Goal: Task Accomplishment & Management: Complete application form

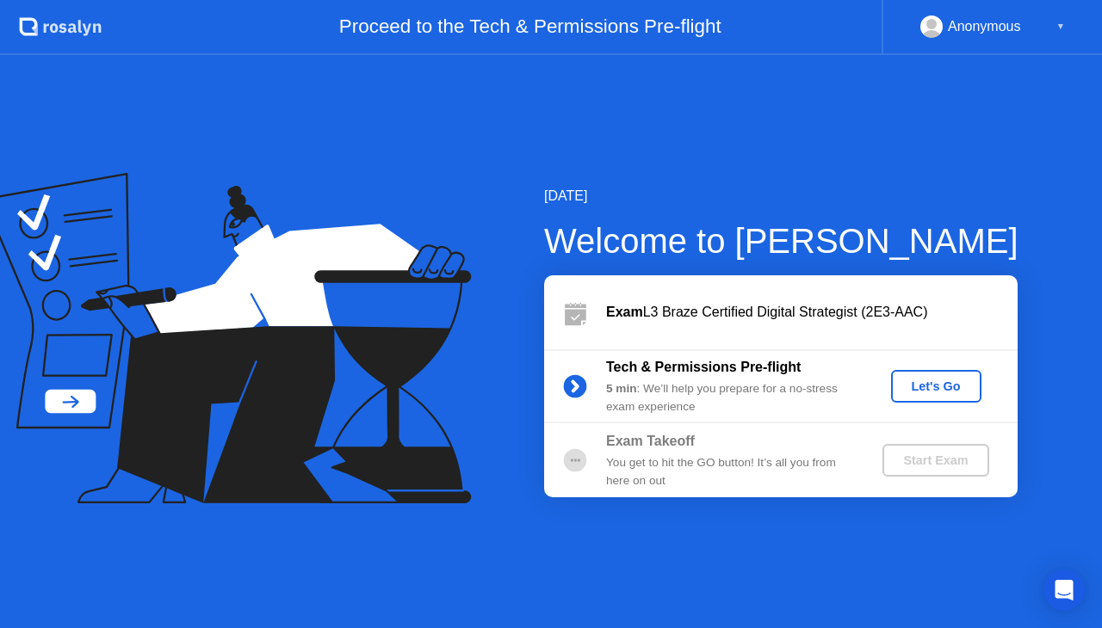
click at [939, 398] on button "Let's Go" at bounding box center [936, 386] width 90 height 33
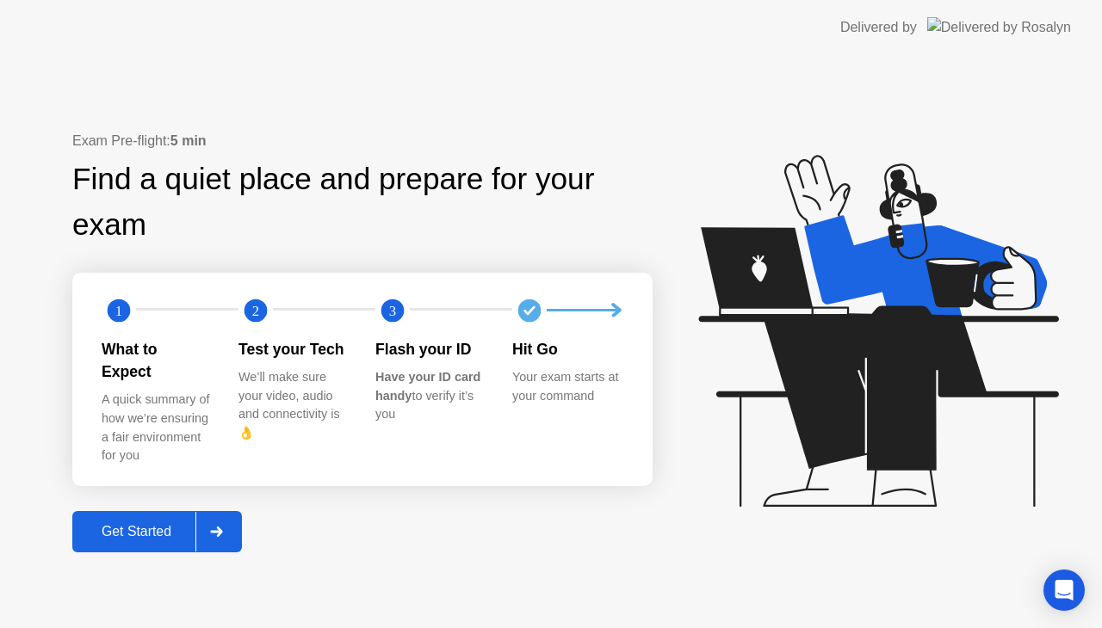
click at [159, 524] on div "Get Started" at bounding box center [136, 531] width 118 height 15
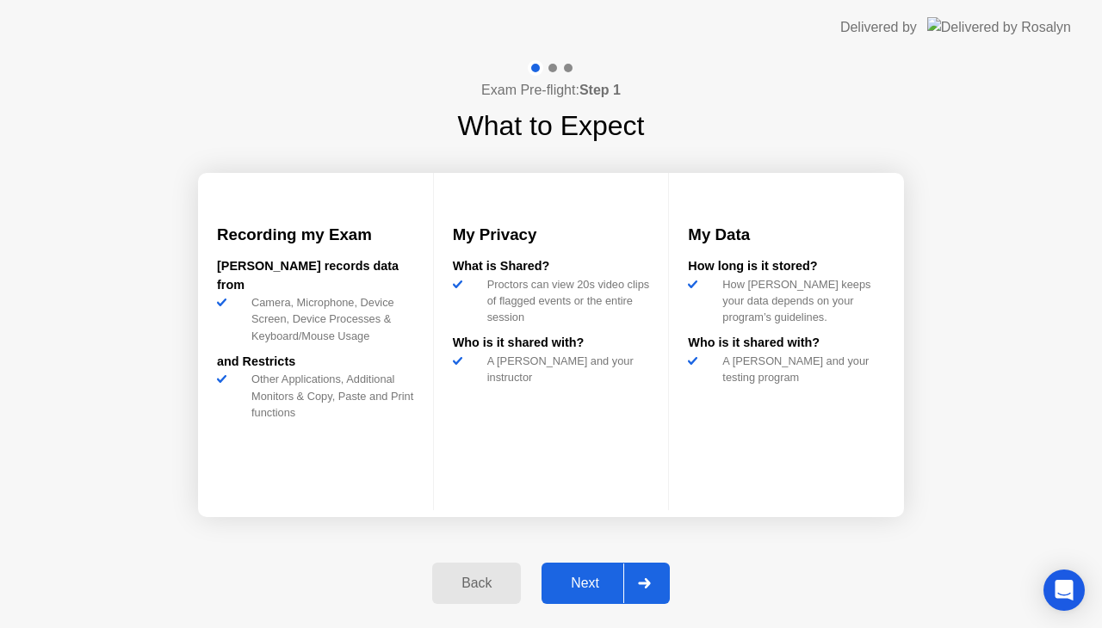
click at [596, 586] on div "Next" at bounding box center [585, 583] width 77 height 15
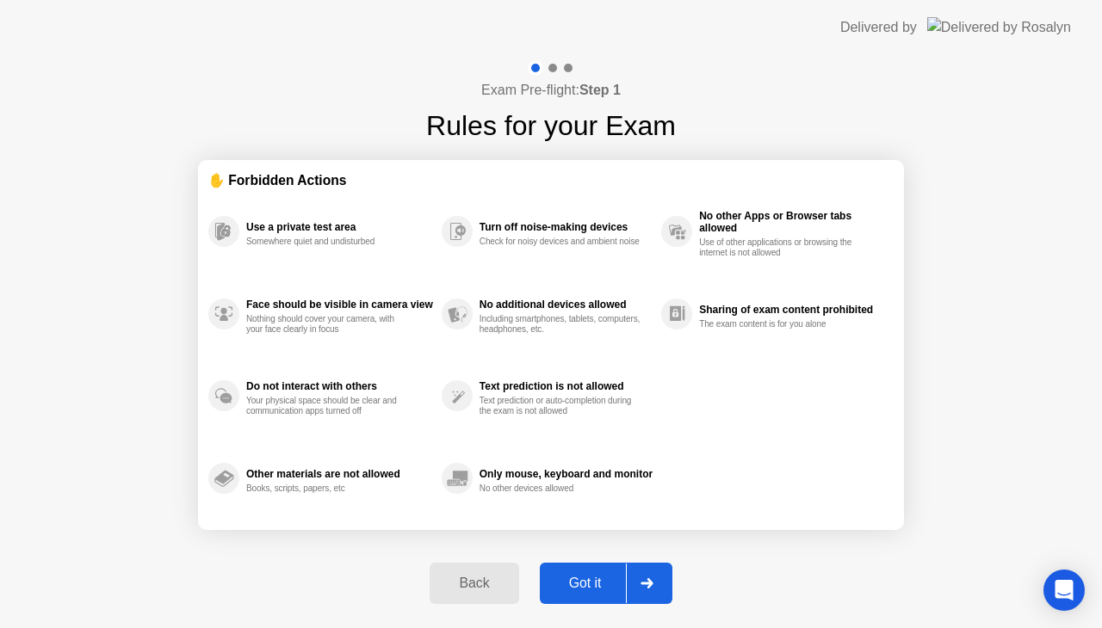
click at [606, 587] on div "Got it" at bounding box center [585, 583] width 81 height 15
select select "**********"
select select "*******"
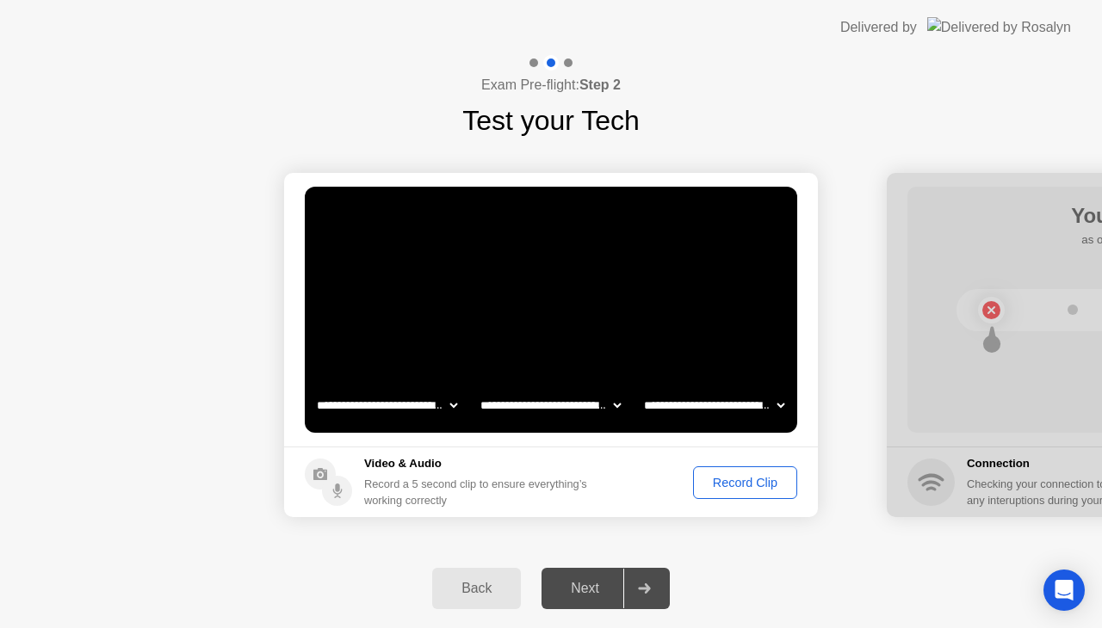
click at [739, 470] on button "Record Clip" at bounding box center [745, 483] width 104 height 33
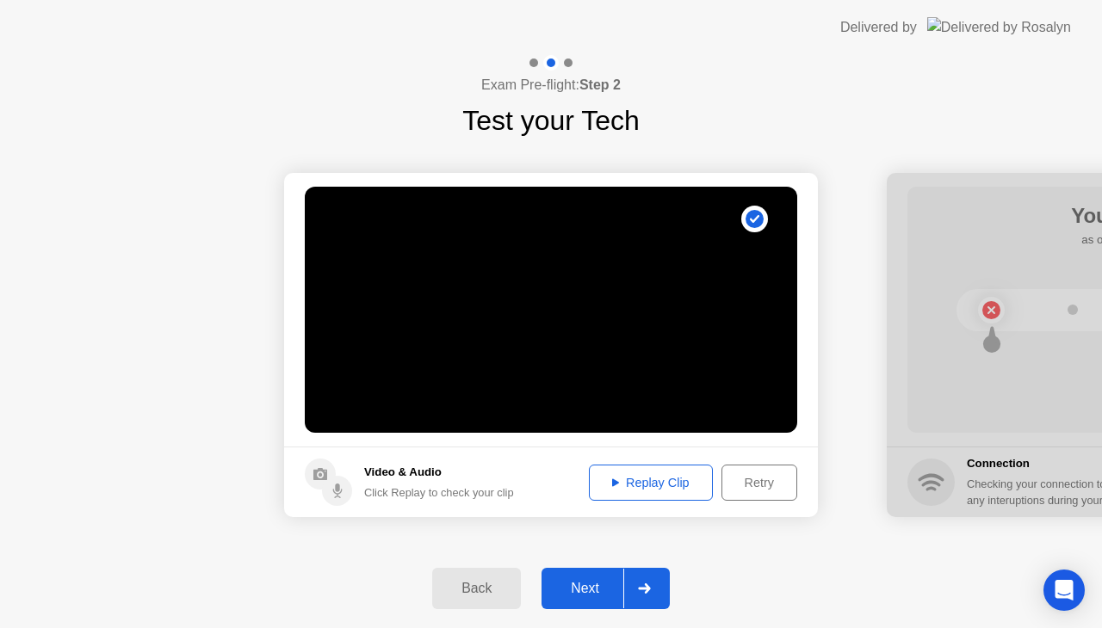
click at [649, 486] on div "Replay Clip" at bounding box center [651, 483] width 112 height 14
click at [578, 597] on div "Next" at bounding box center [585, 588] width 77 height 15
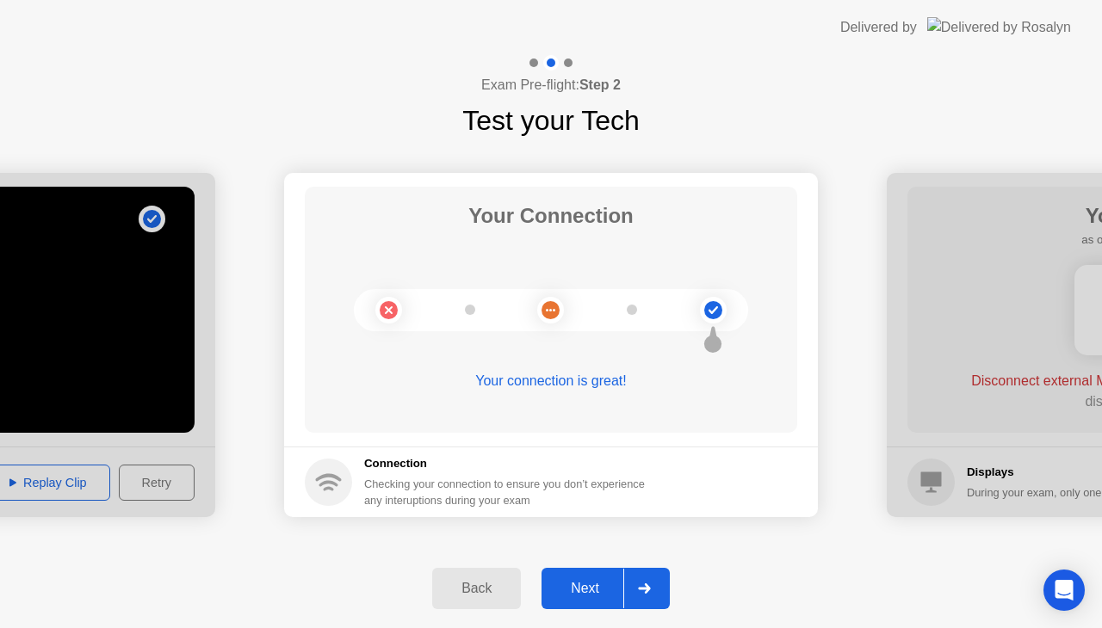
click at [599, 581] on div "Next" at bounding box center [585, 588] width 77 height 15
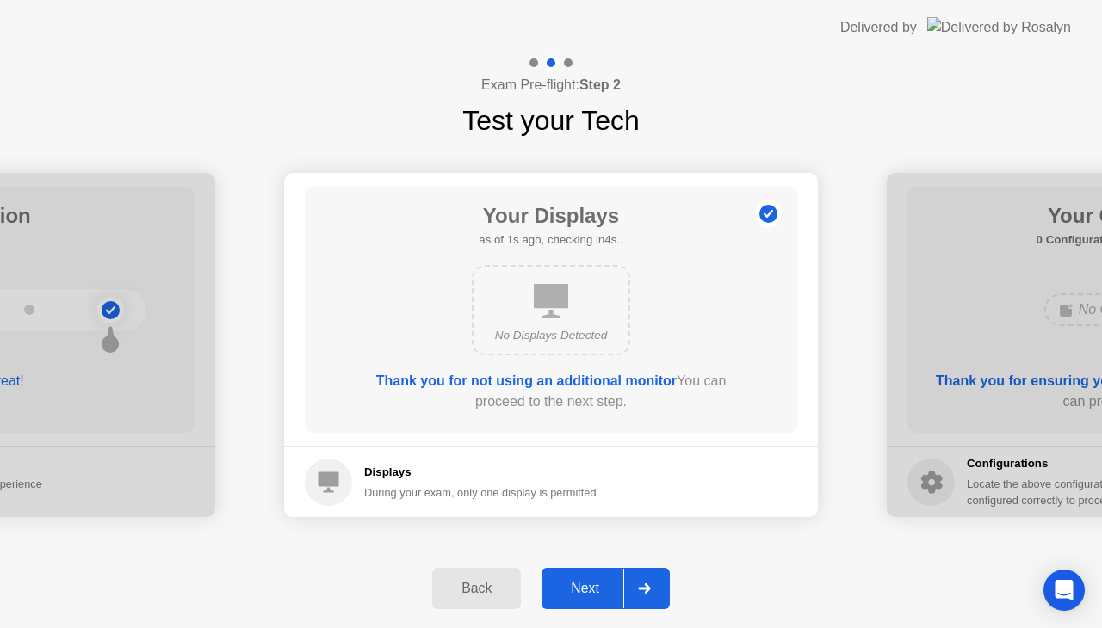
click at [592, 582] on div "Next" at bounding box center [585, 588] width 77 height 15
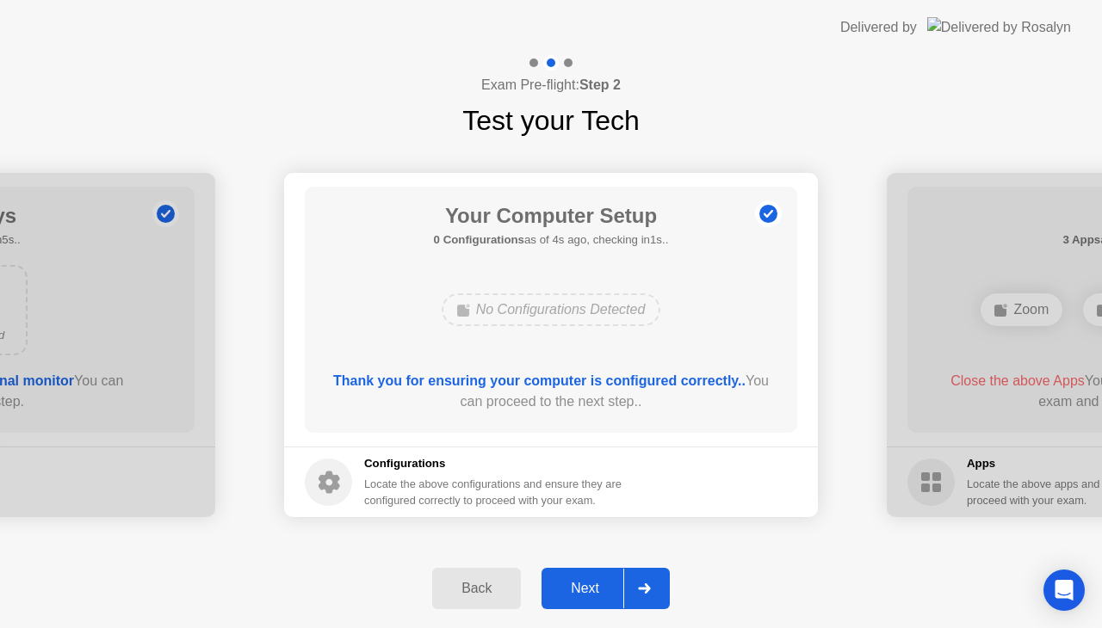
click at [580, 584] on div "Next" at bounding box center [585, 588] width 77 height 15
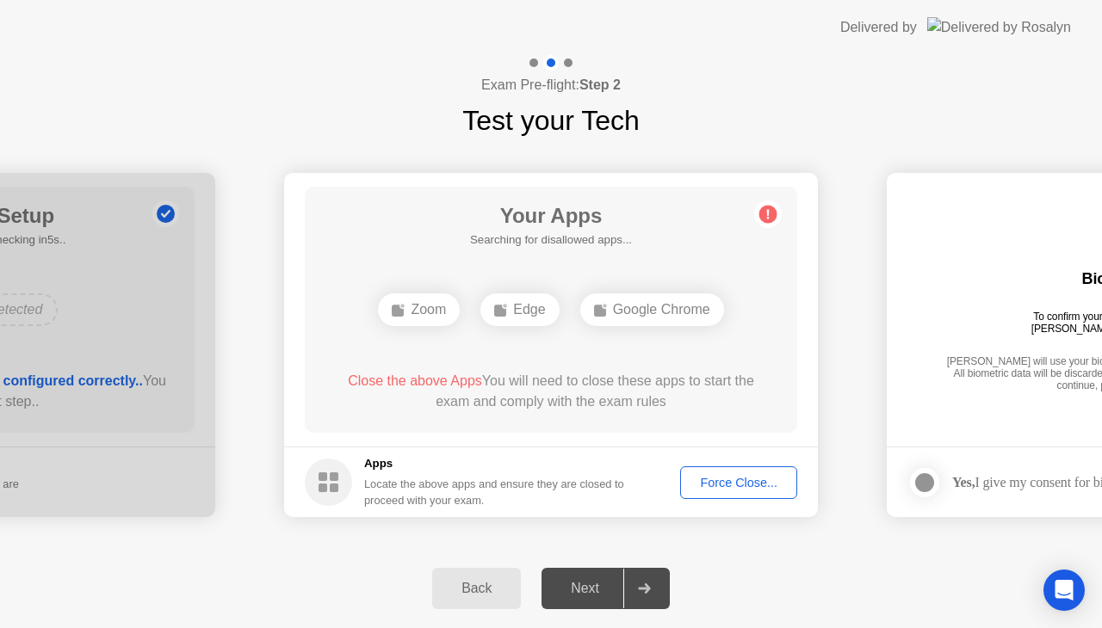
click at [764, 480] on div "Force Close..." at bounding box center [738, 483] width 105 height 14
click at [770, 205] on icon at bounding box center [768, 215] width 28 height 28
click at [427, 312] on div "Zoom" at bounding box center [419, 310] width 82 height 33
click at [655, 337] on div "Your Apps 1 App as of 2s ago, checking in3s.. Zoom Close the above App You will…" at bounding box center [551, 310] width 492 height 246
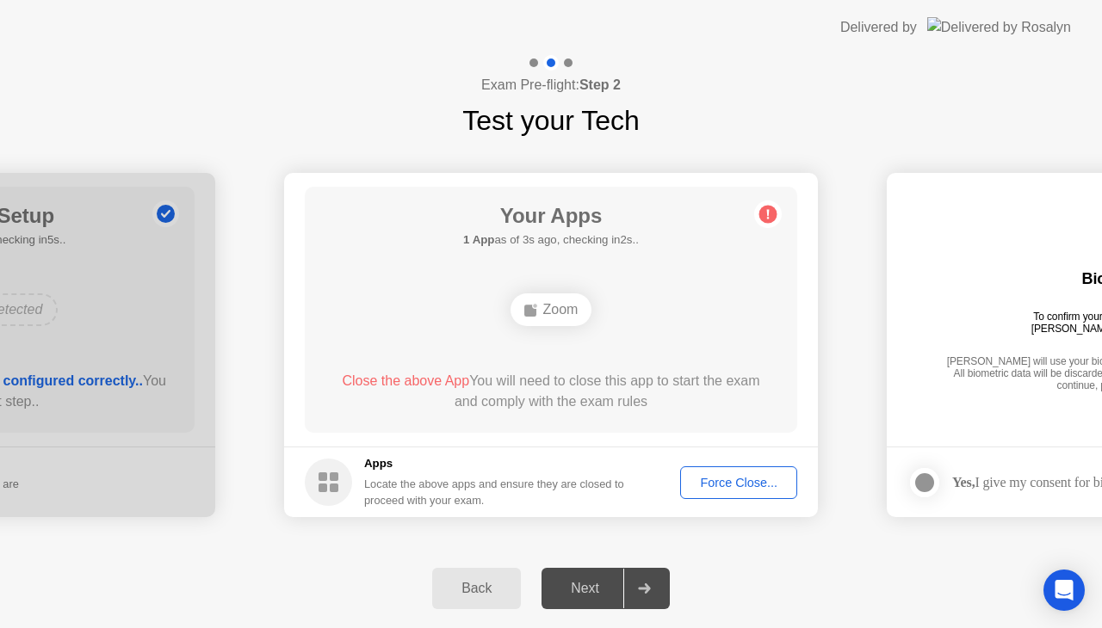
click at [563, 305] on div "Zoom" at bounding box center [552, 310] width 82 height 33
click at [226, 68] on div "Exam Pre-flight: Step 2 Test your Tech" at bounding box center [551, 98] width 1102 height 86
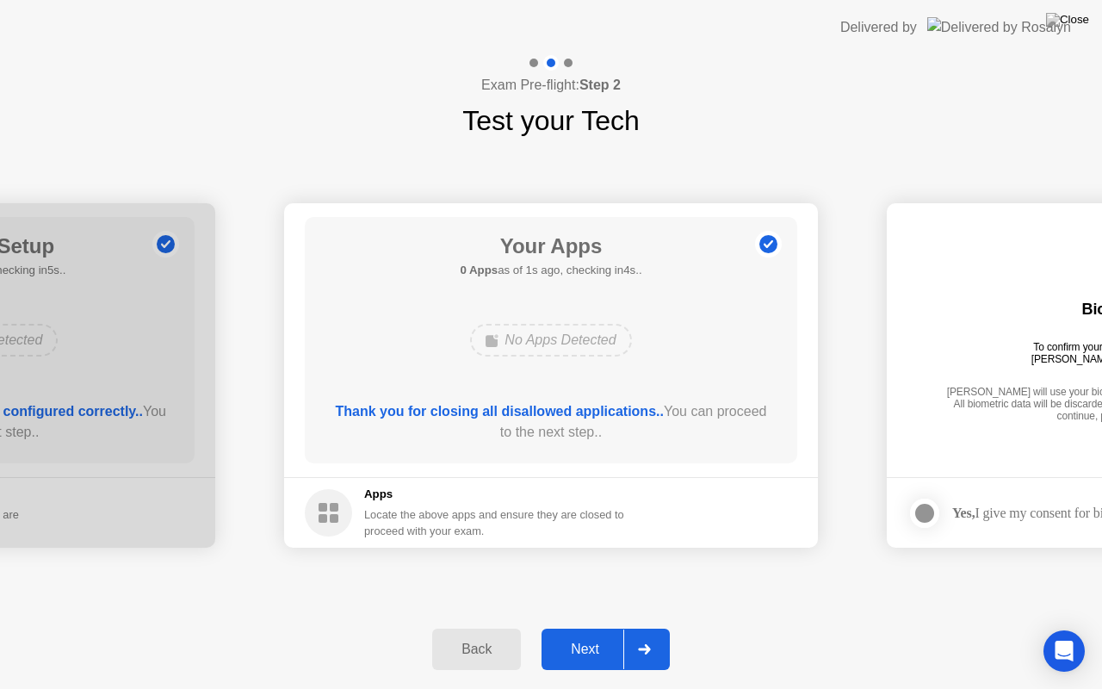
click at [580, 628] on button "Next" at bounding box center [605, 648] width 128 height 41
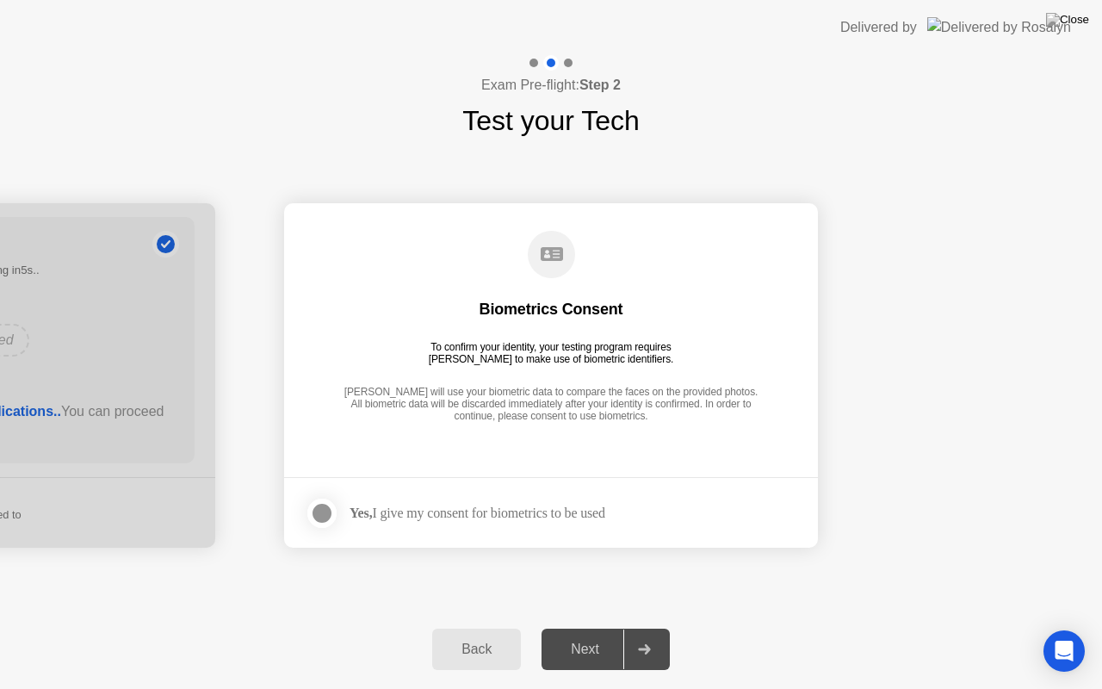
click at [584, 628] on div "Next" at bounding box center [585, 648] width 77 height 15
click at [331, 517] on div at bounding box center [322, 513] width 21 height 21
click at [584, 628] on button "Next" at bounding box center [605, 648] width 128 height 41
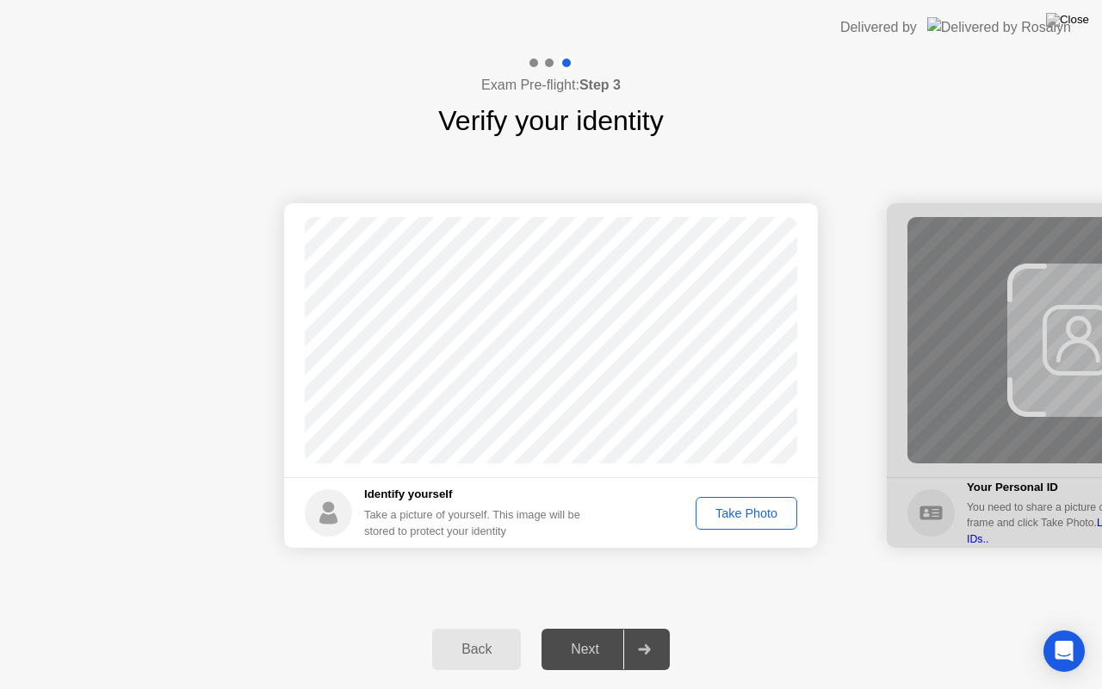
click at [766, 506] on div "Take Photo" at bounding box center [747, 513] width 90 height 14
click at [582, 628] on div "Next" at bounding box center [585, 648] width 77 height 15
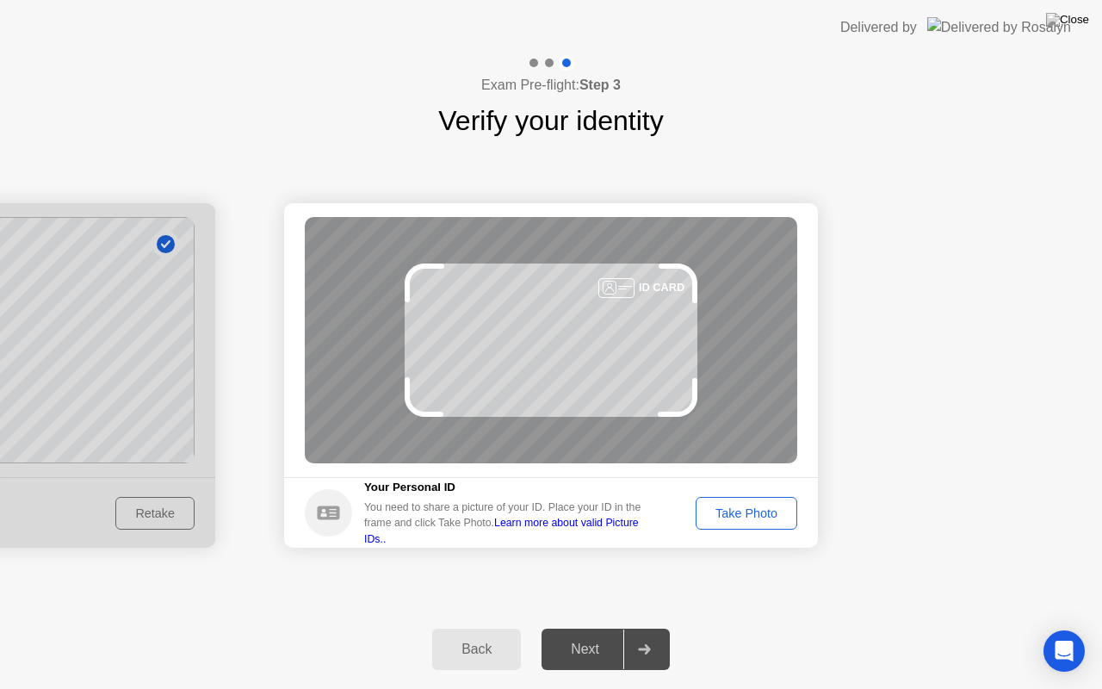
click at [729, 506] on div "Take Photo" at bounding box center [747, 513] width 90 height 14
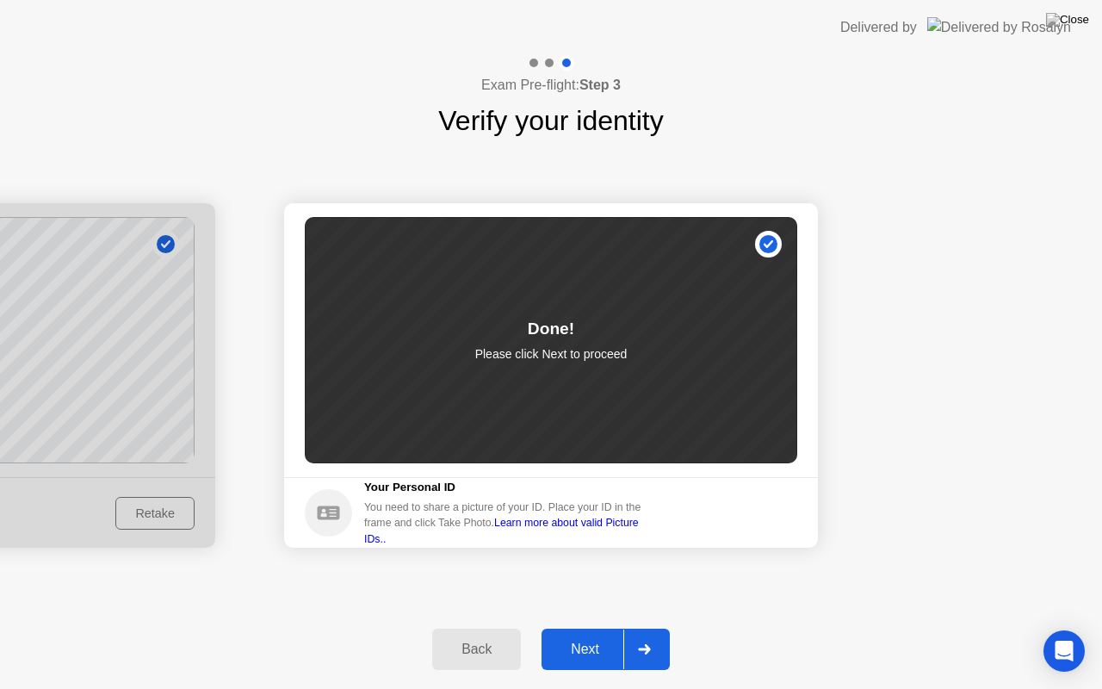
click at [574, 628] on div "Next" at bounding box center [585, 648] width 77 height 15
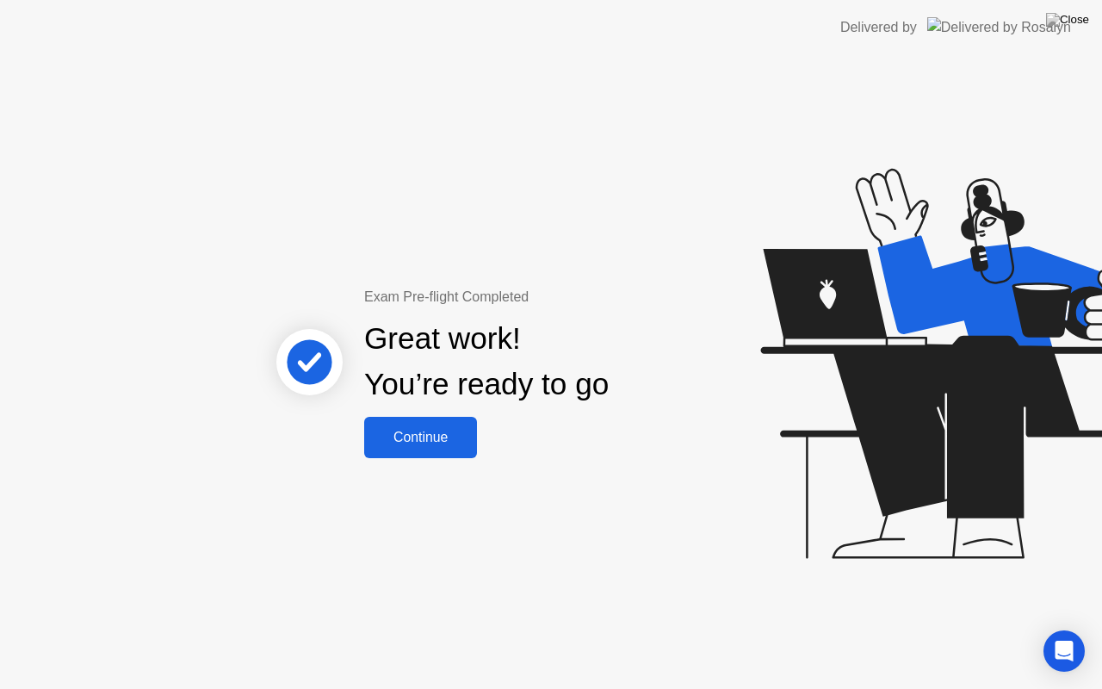
click at [396, 424] on button "Continue" at bounding box center [420, 437] width 113 height 41
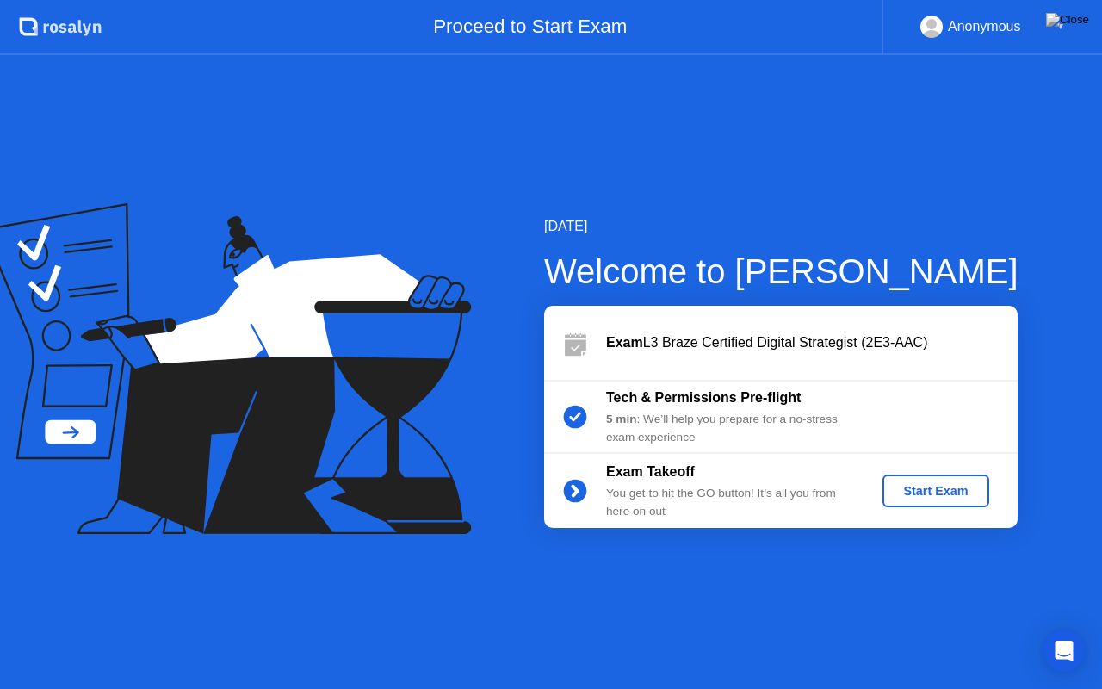
click at [938, 480] on button "Start Exam" at bounding box center [935, 490] width 106 height 33
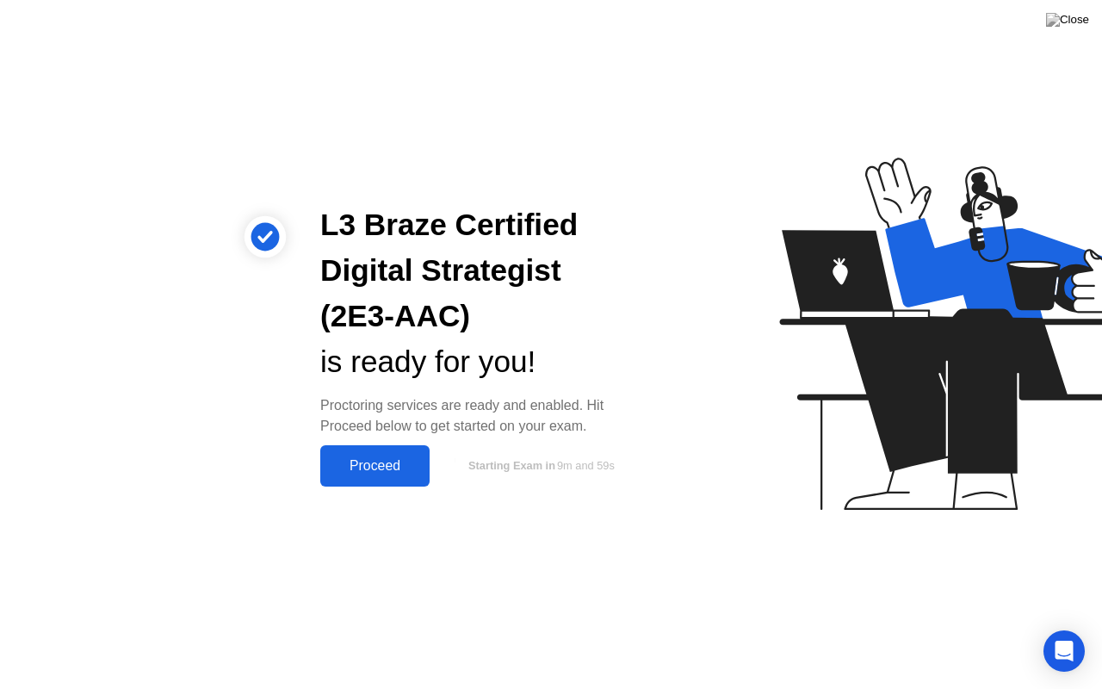
click at [395, 466] on div "Proceed" at bounding box center [374, 465] width 99 height 15
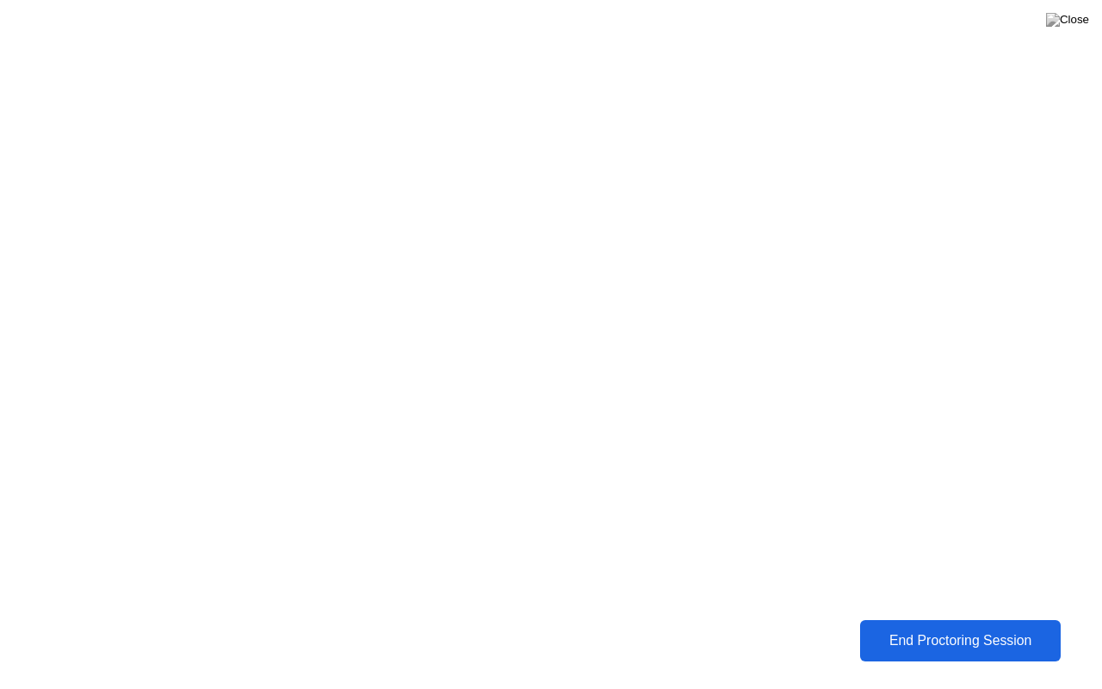
click at [928, 628] on div "End Proctoring Session" at bounding box center [960, 640] width 190 height 15
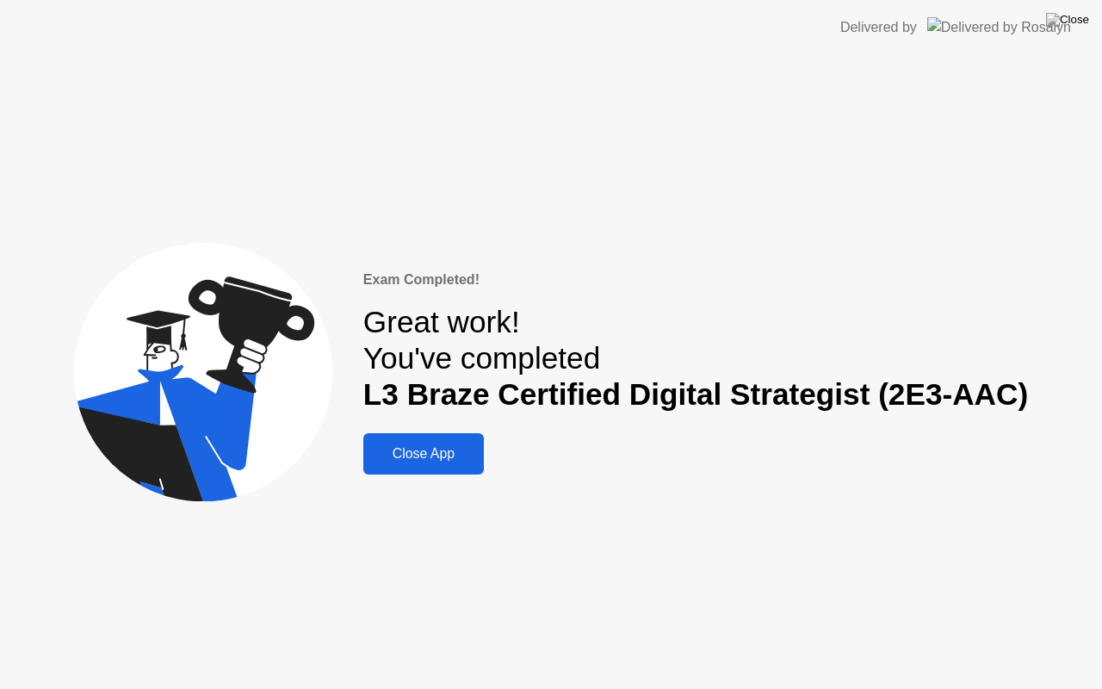
click at [445, 461] on div "Close App" at bounding box center [423, 453] width 110 height 15
